Goal: Check status: Check status

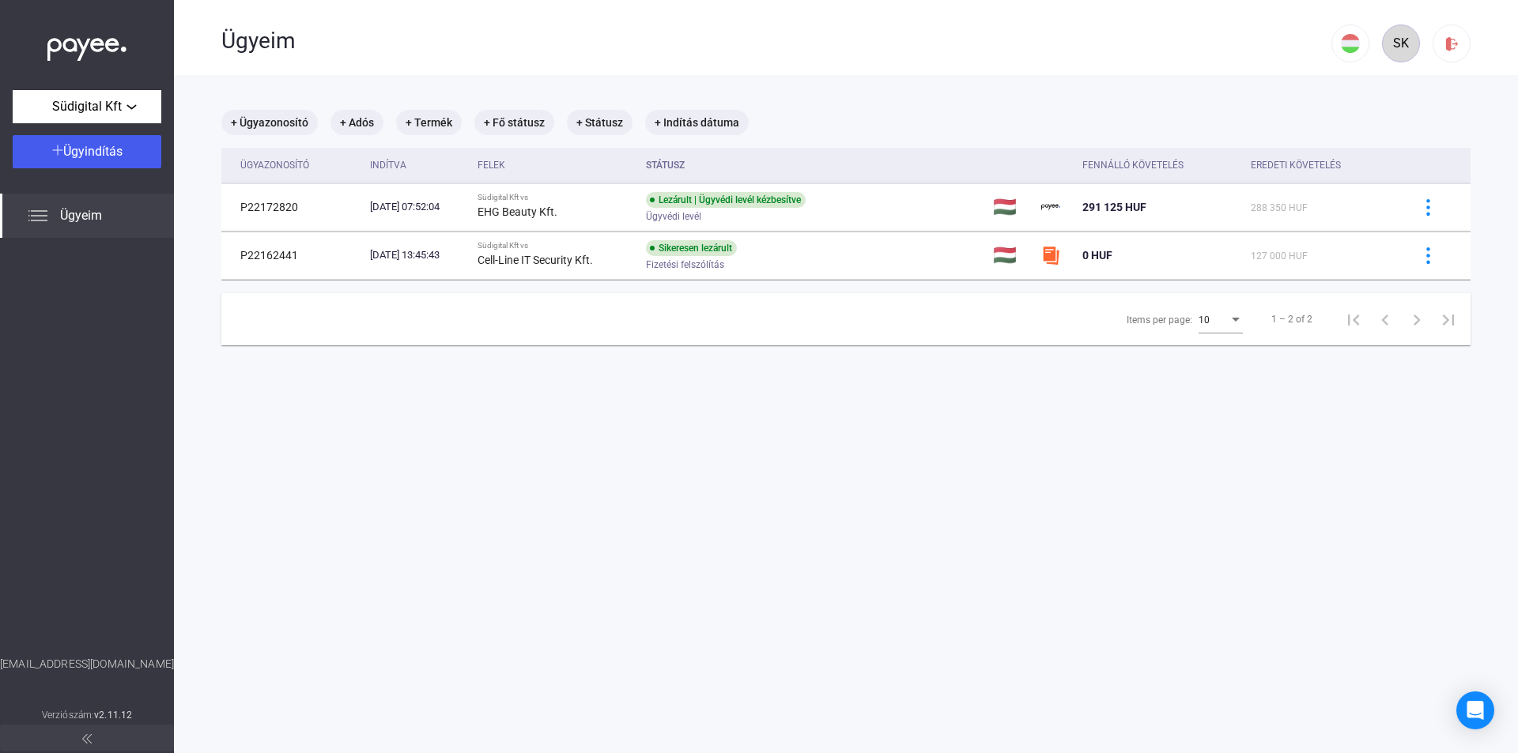
click at [1387, 35] on div "SK" at bounding box center [1400, 43] width 27 height 19
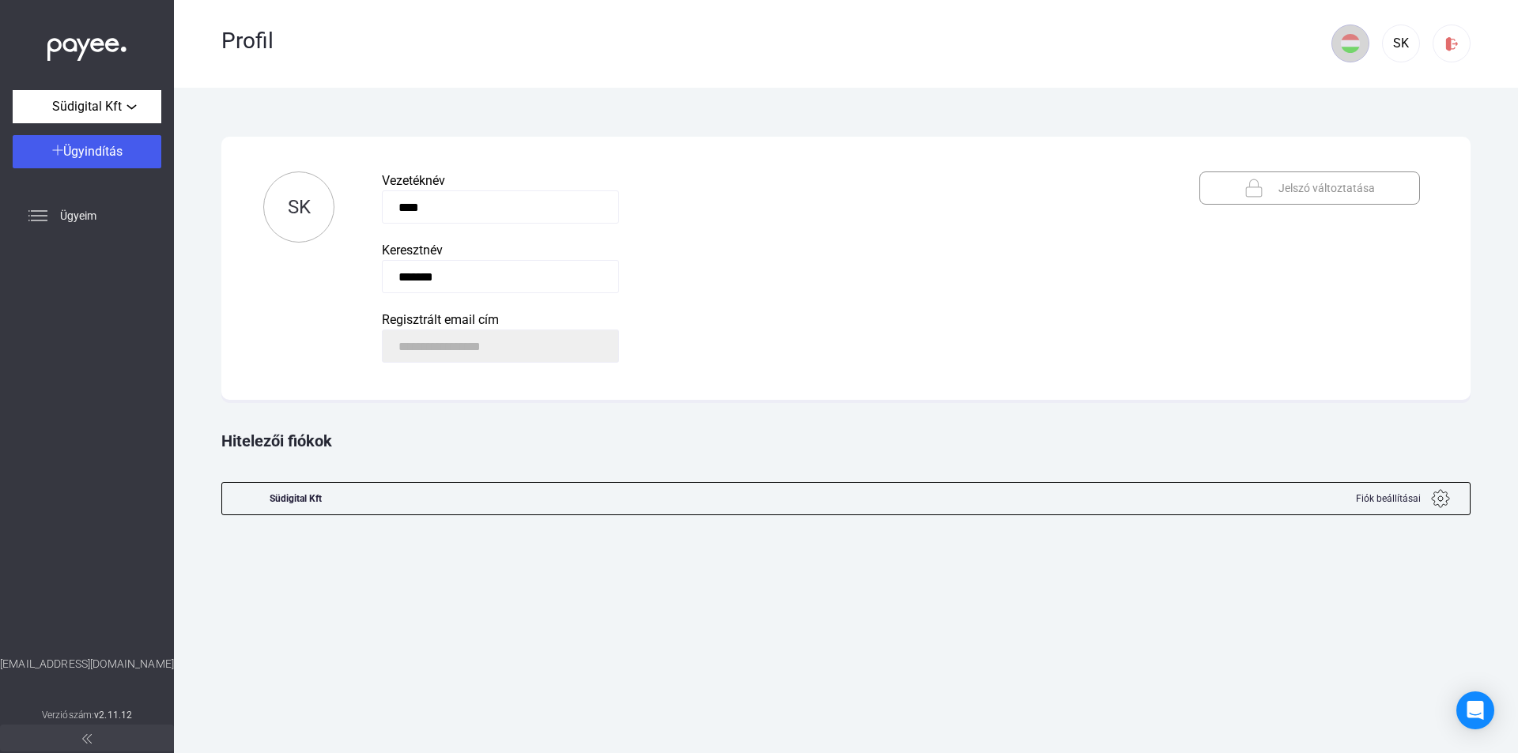
click at [1360, 45] on div at bounding box center [1350, 43] width 36 height 19
click at [1360, 45] on div at bounding box center [759, 376] width 1518 height 753
click at [1393, 40] on div "SK" at bounding box center [1400, 43] width 27 height 19
click at [963, 59] on div "Profil" at bounding box center [776, 39] width 1110 height 78
click at [107, 110] on span "Südigital Kft" at bounding box center [87, 106] width 70 height 19
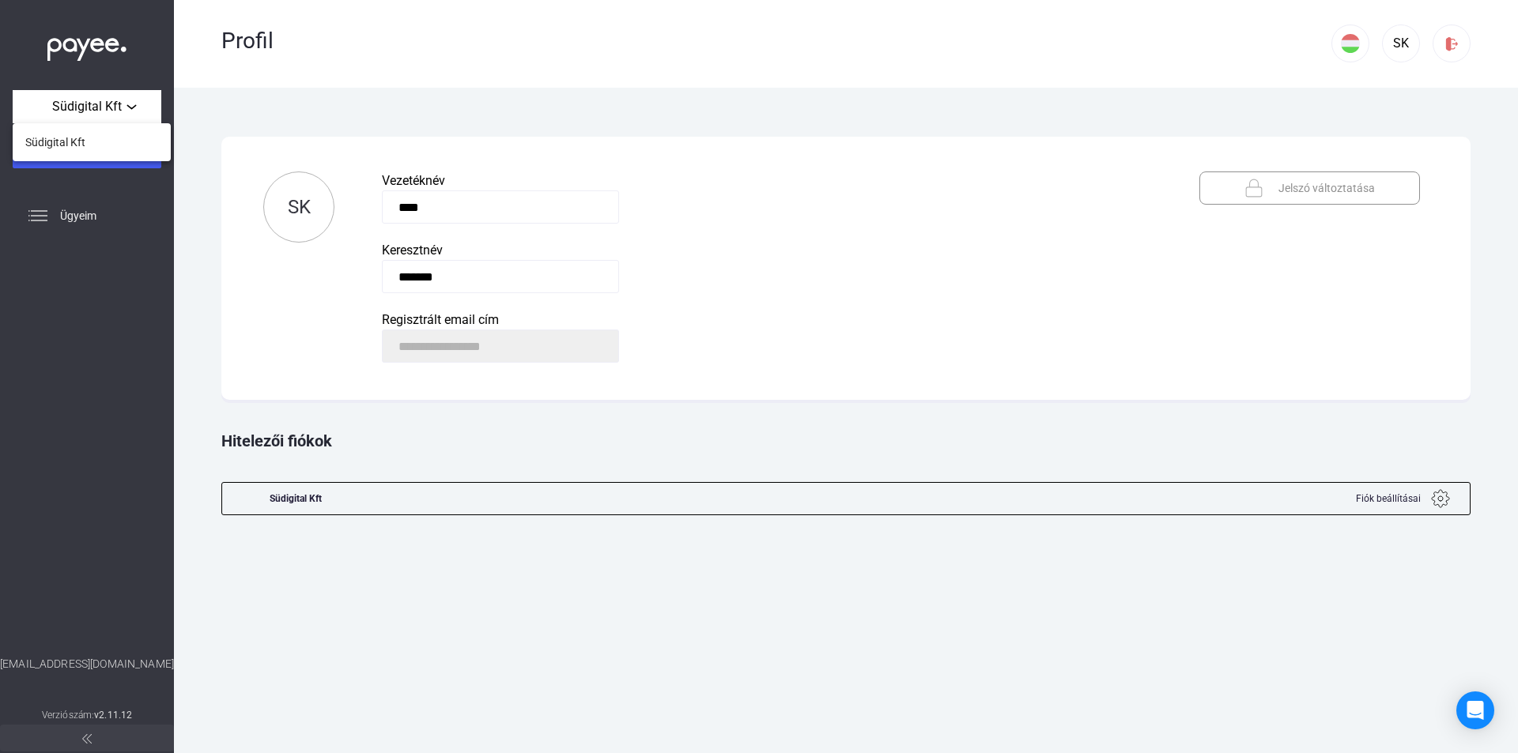
click at [126, 100] on div at bounding box center [759, 376] width 1518 height 753
click at [85, 203] on div "Ügyeim" at bounding box center [87, 216] width 174 height 44
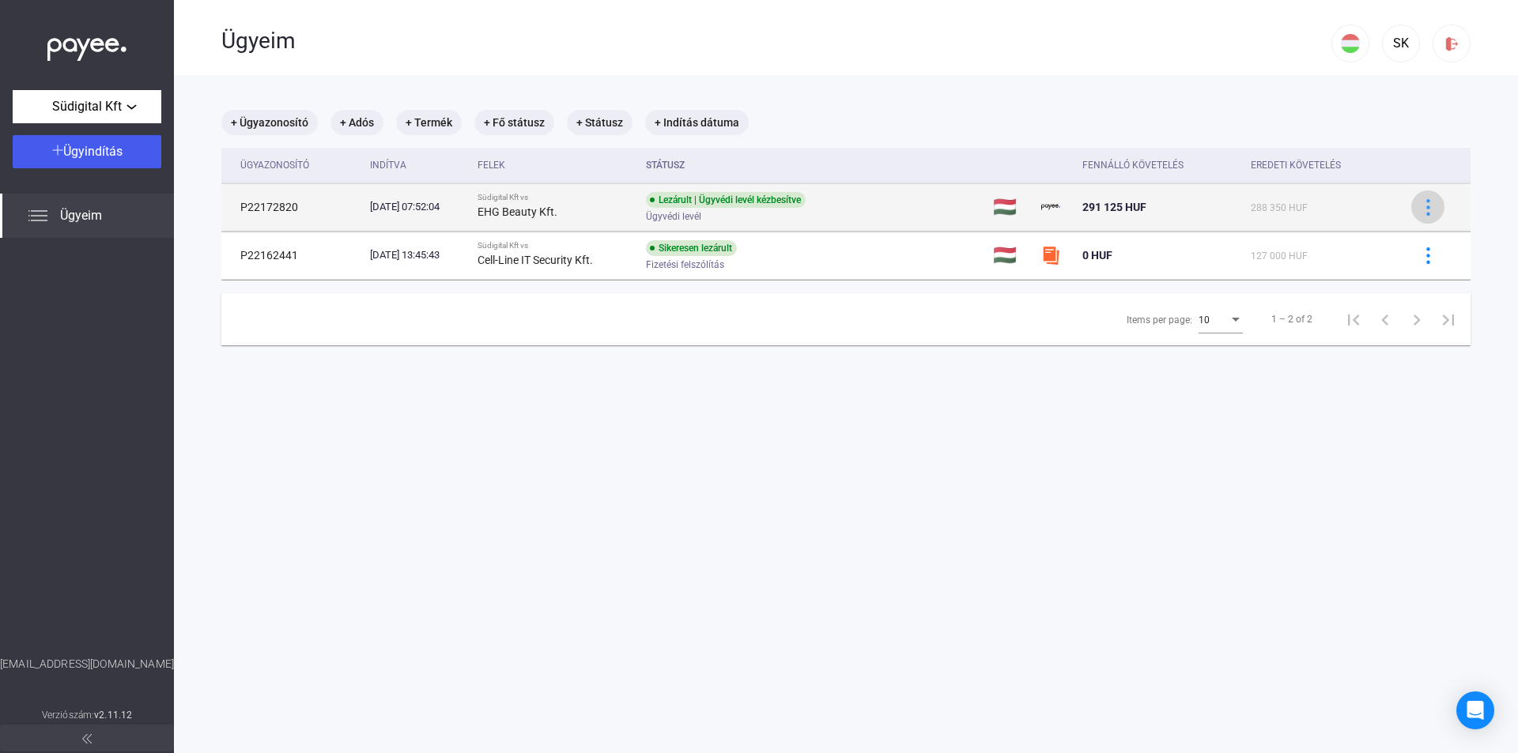
click at [1428, 204] on button at bounding box center [1427, 206] width 33 height 33
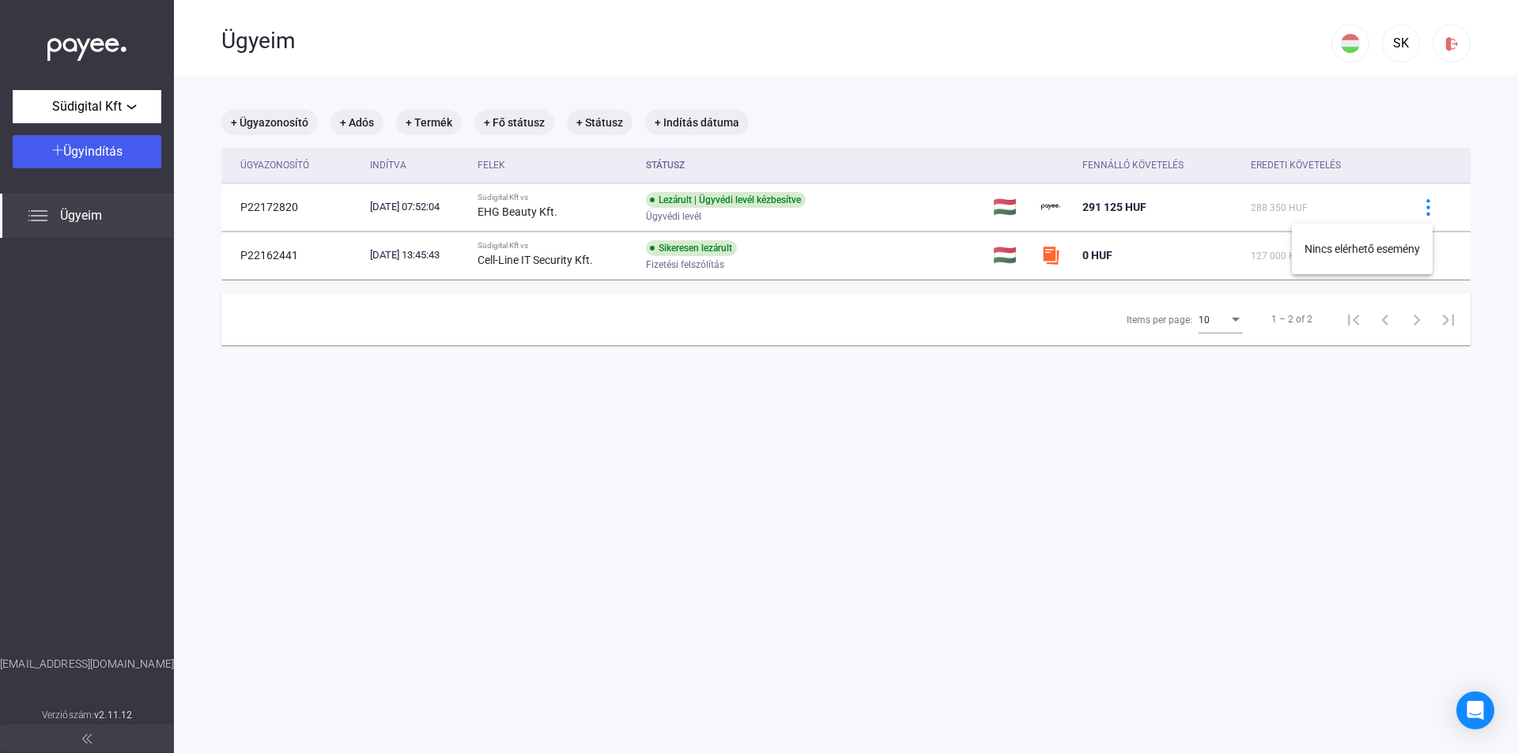
click at [1415, 208] on div at bounding box center [759, 376] width 1518 height 753
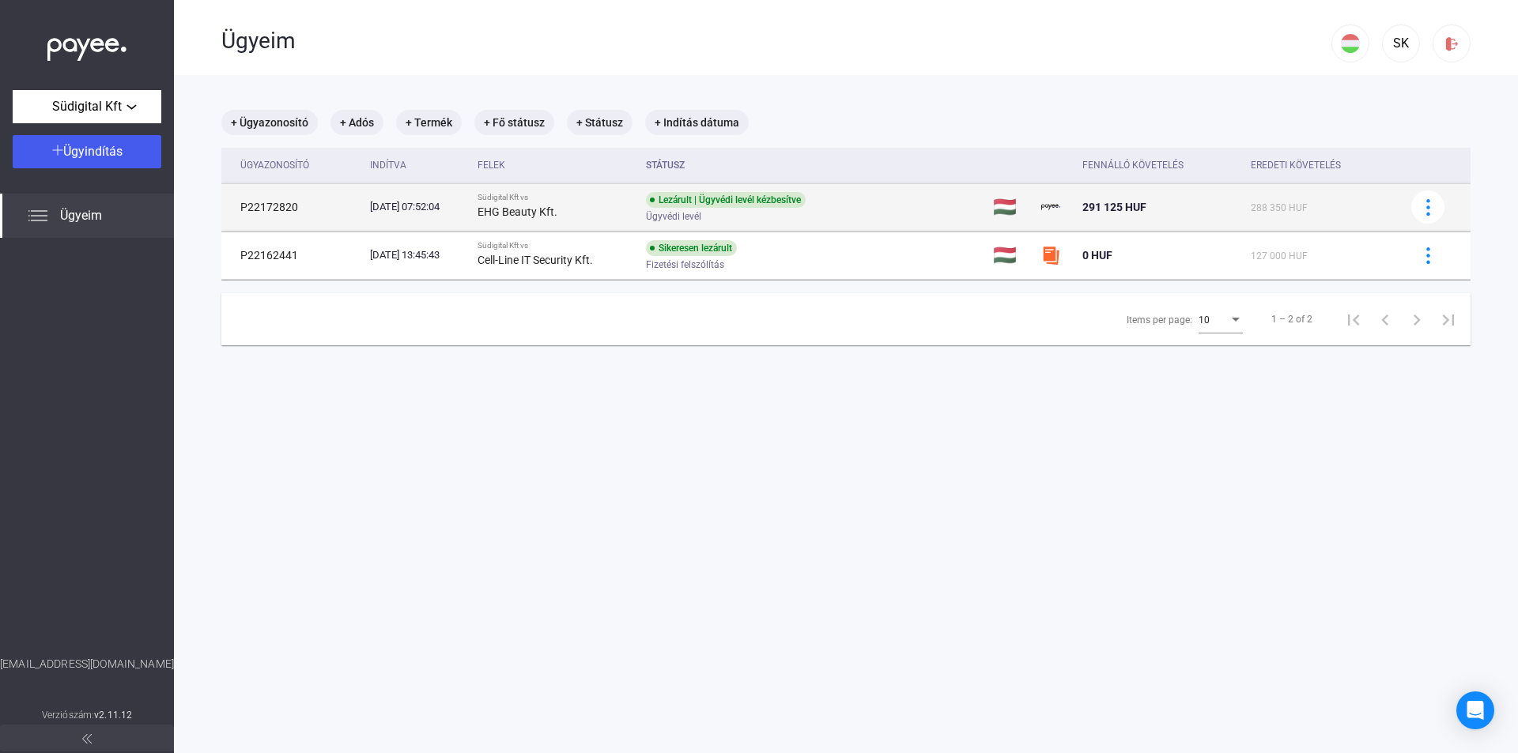
click at [509, 201] on div "Südigital Kft vs" at bounding box center [555, 197] width 156 height 9
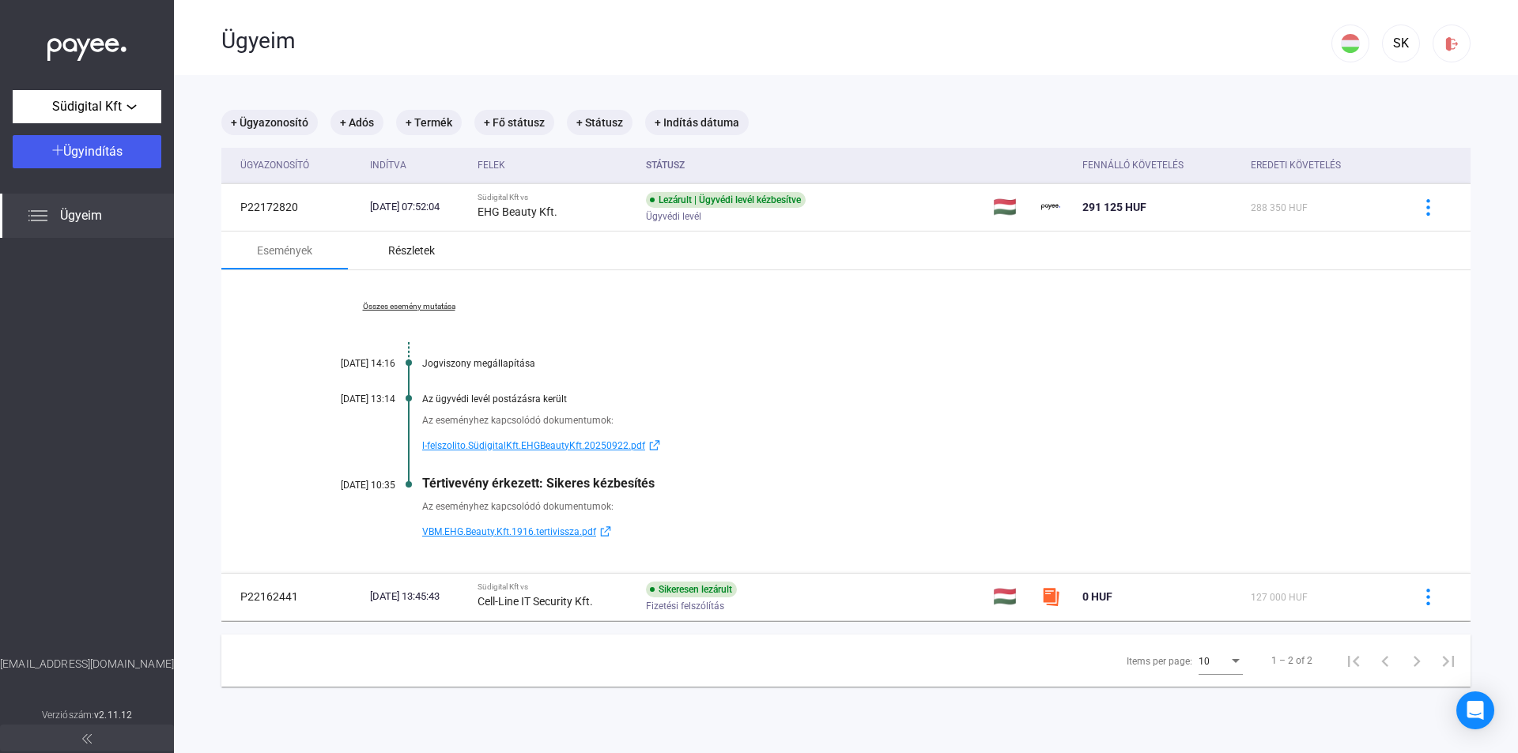
click at [392, 251] on div "Részletek" at bounding box center [411, 250] width 47 height 19
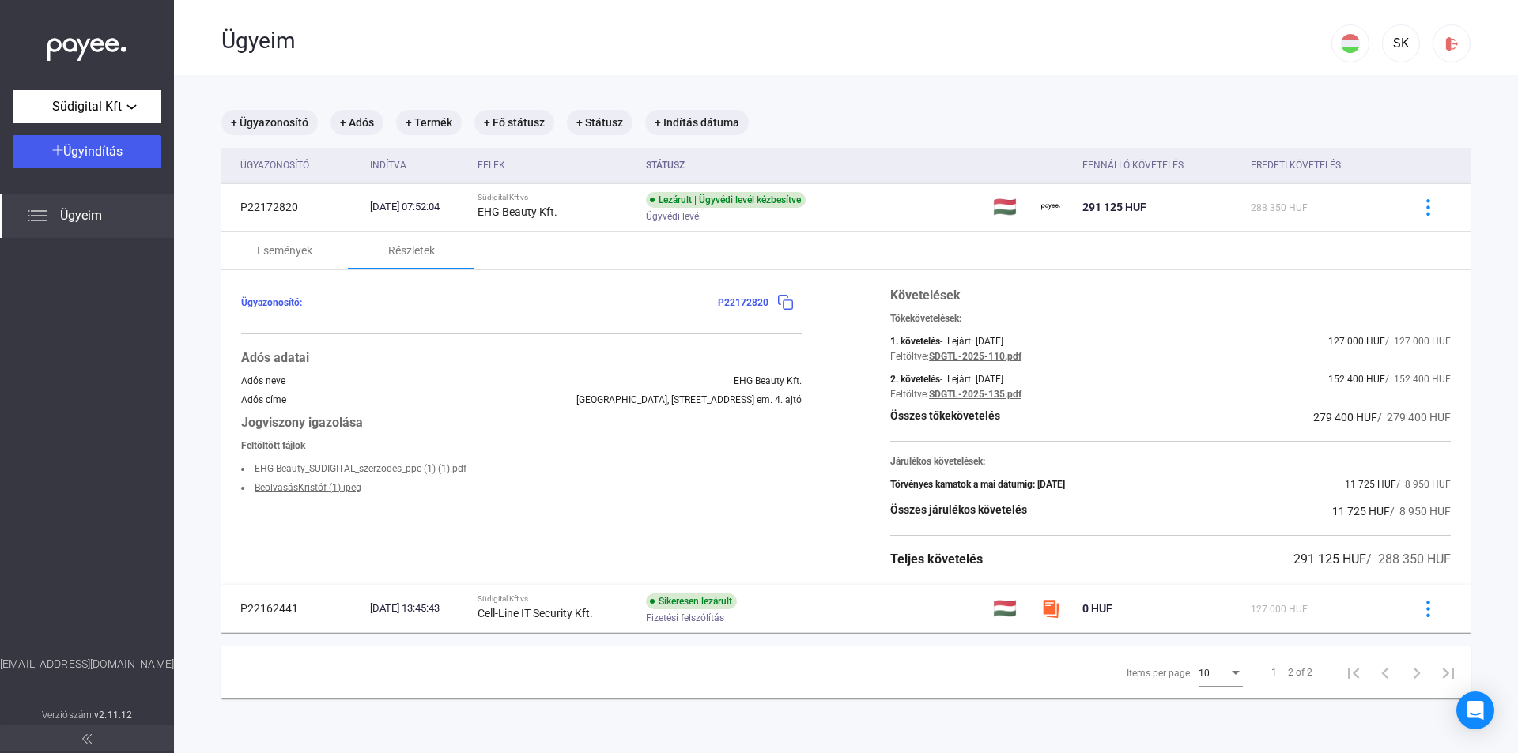
click at [734, 303] on span "P22172820" at bounding box center [743, 302] width 51 height 11
click at [777, 302] on img at bounding box center [785, 302] width 17 height 17
click at [272, 244] on div "Események" at bounding box center [284, 250] width 55 height 19
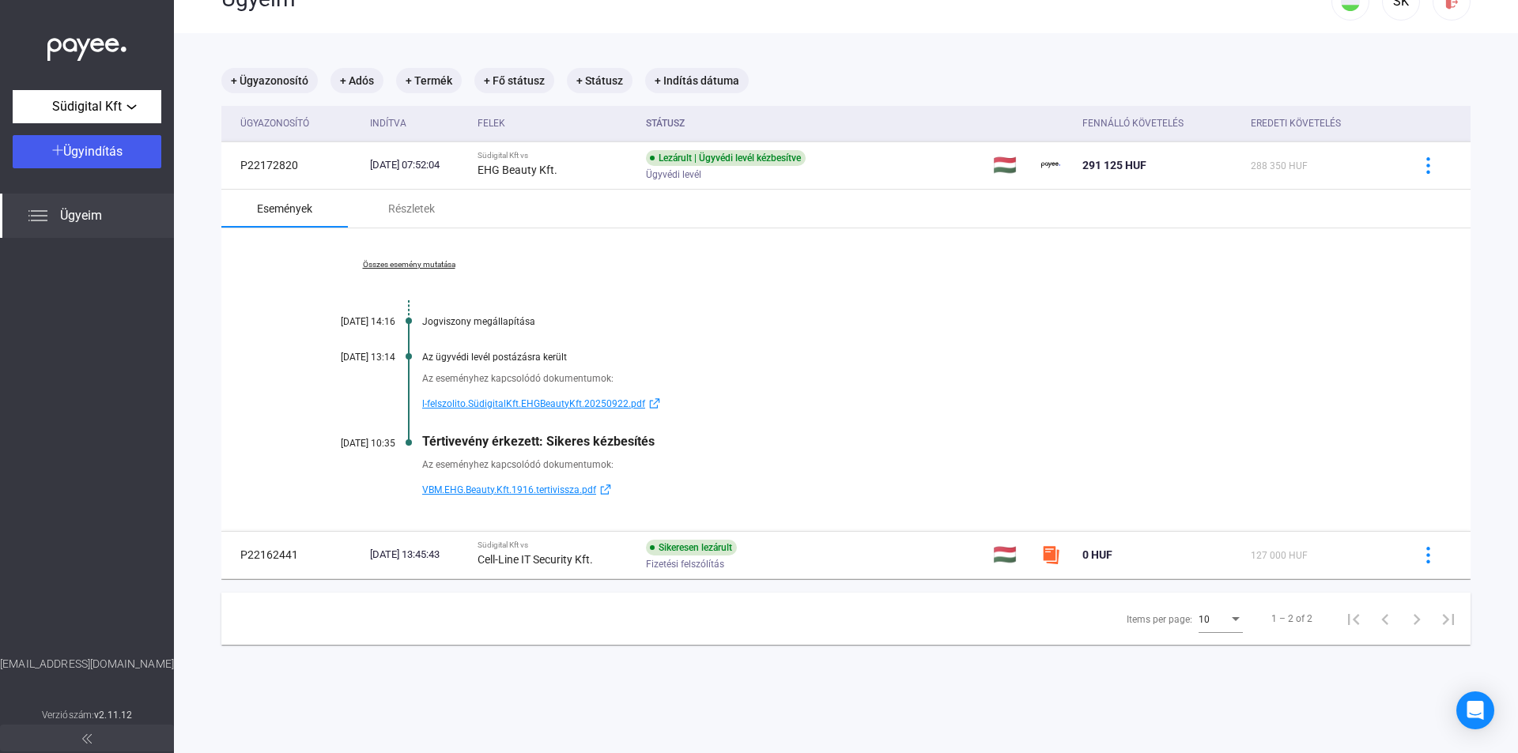
scroll to position [75, 0]
